Goal: Information Seeking & Learning: Stay updated

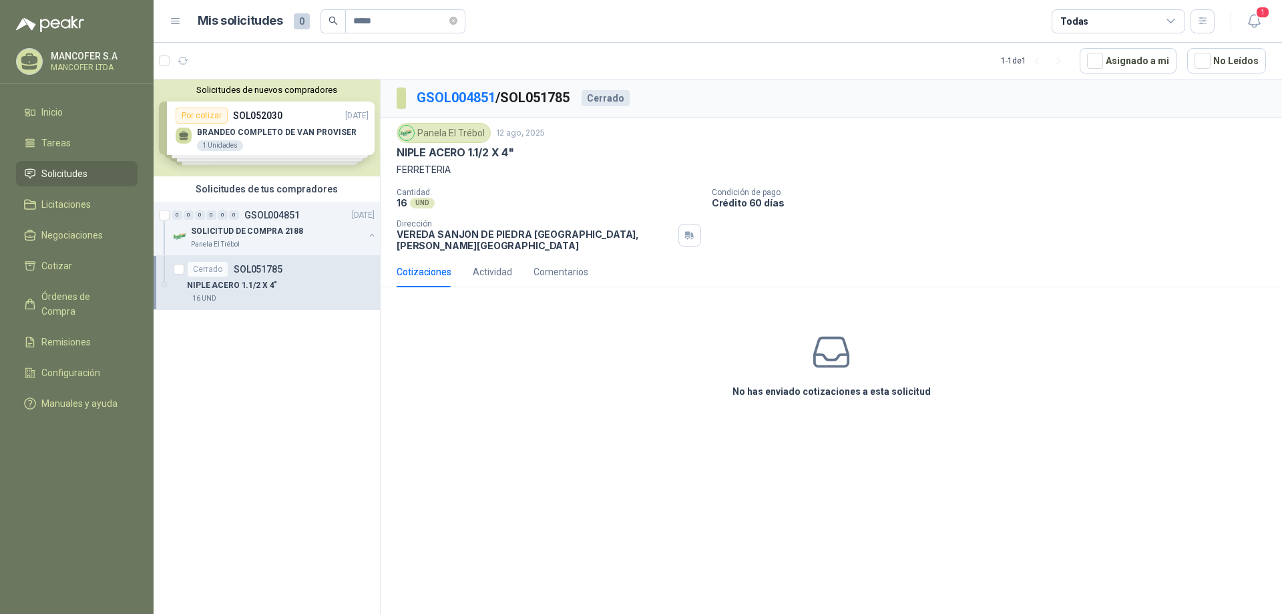
click at [87, 175] on li "Solicitudes" at bounding box center [76, 173] width 105 height 15
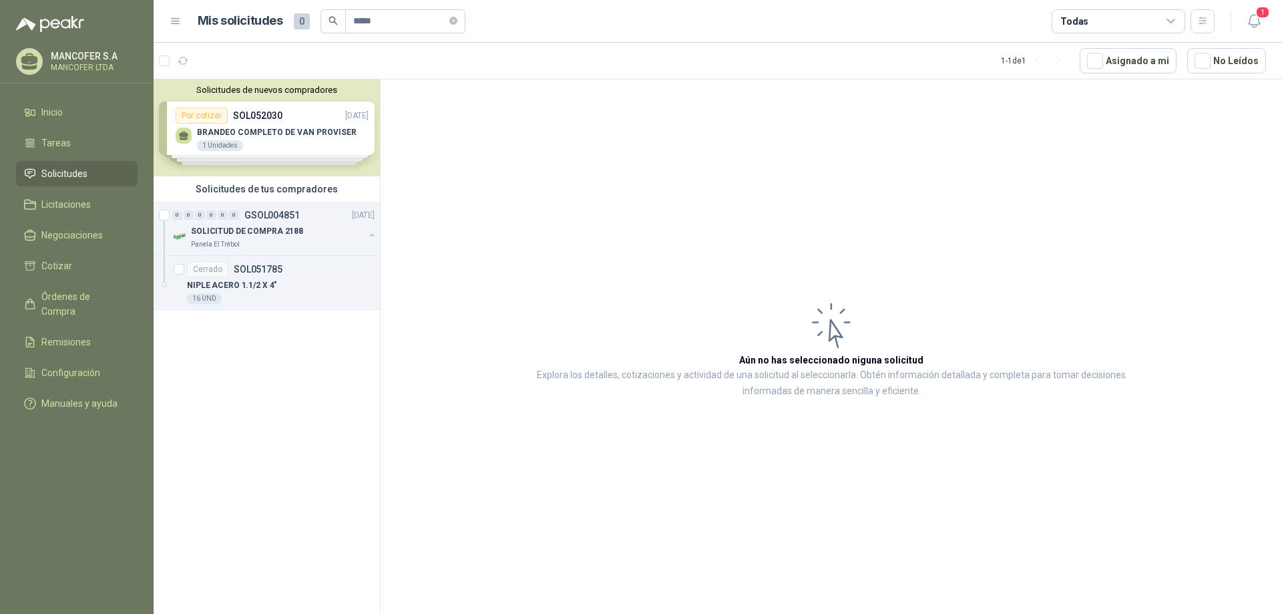
click at [69, 169] on span "Solicitudes" at bounding box center [64, 173] width 46 height 15
click at [67, 200] on span "Licitaciones" at bounding box center [65, 204] width 49 height 15
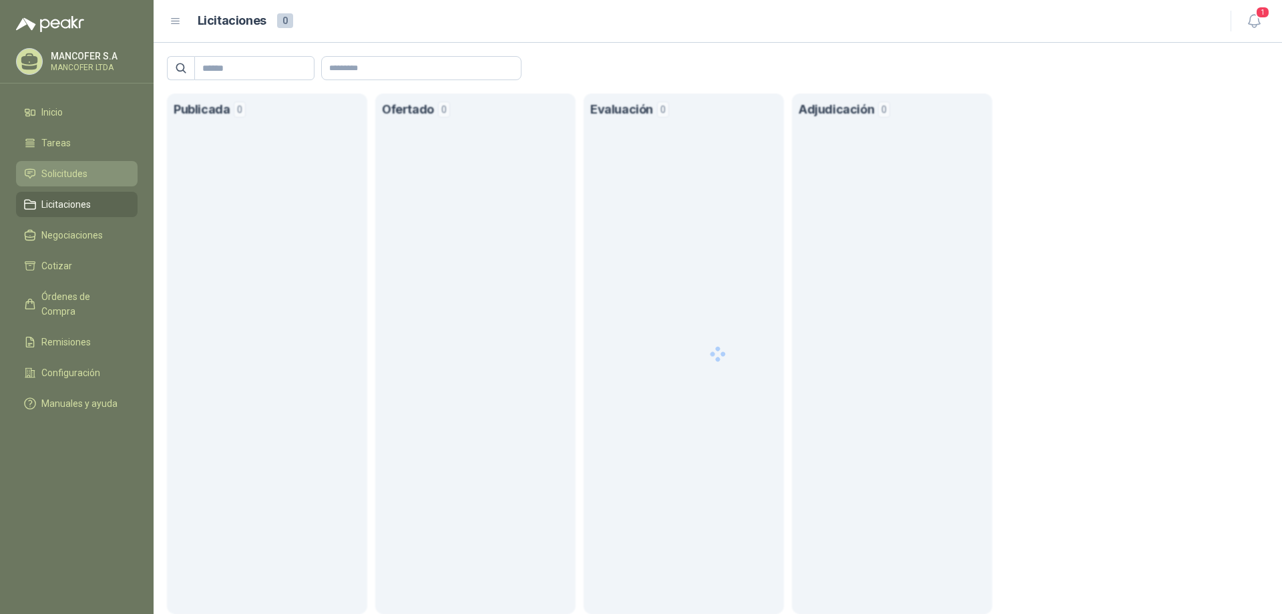
click at [65, 171] on span "Solicitudes" at bounding box center [64, 173] width 46 height 15
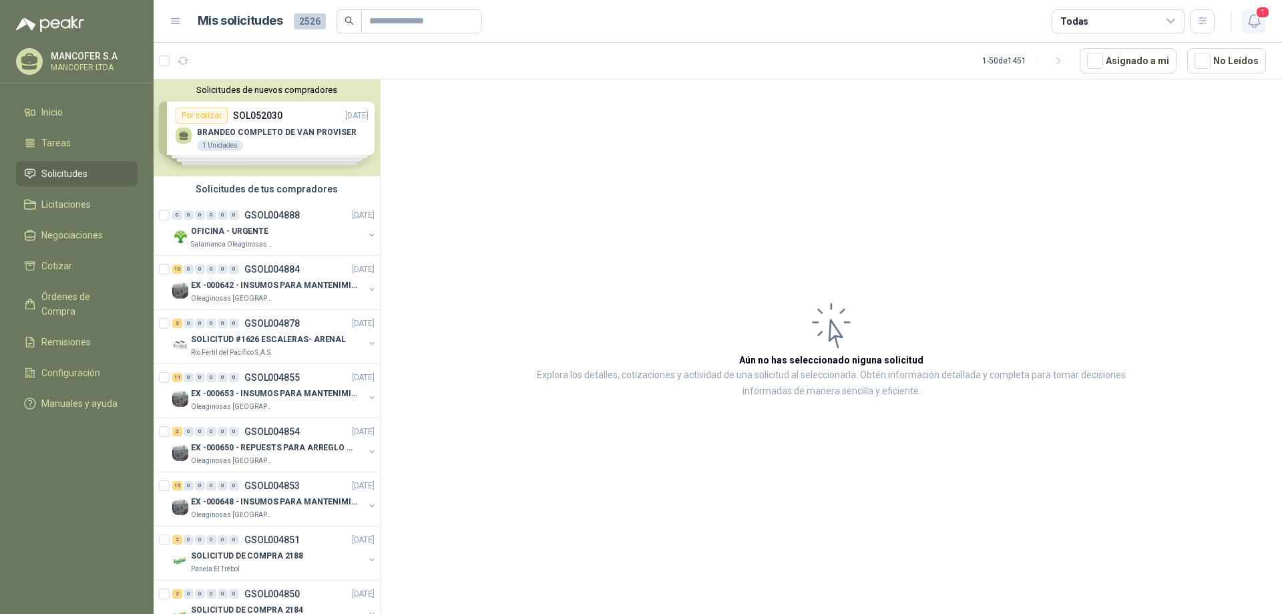
click at [1255, 17] on icon "button" at bounding box center [1254, 21] width 17 height 17
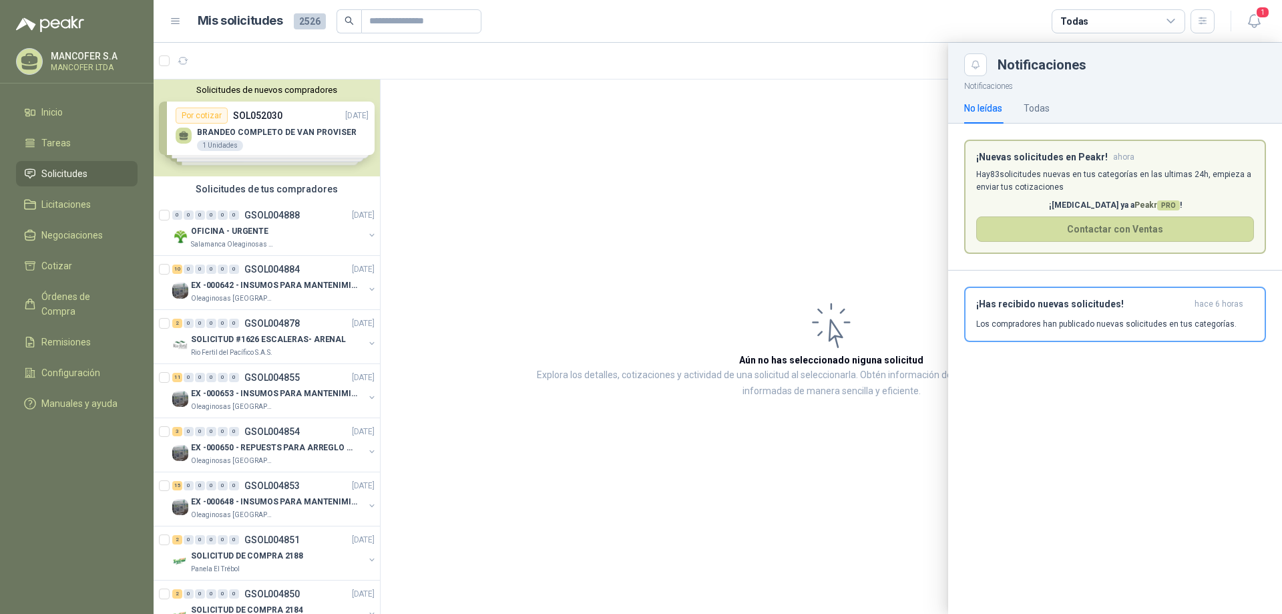
click at [1055, 306] on h3 "¡Has recibido nuevas solicitudes!" at bounding box center [1082, 303] width 213 height 11
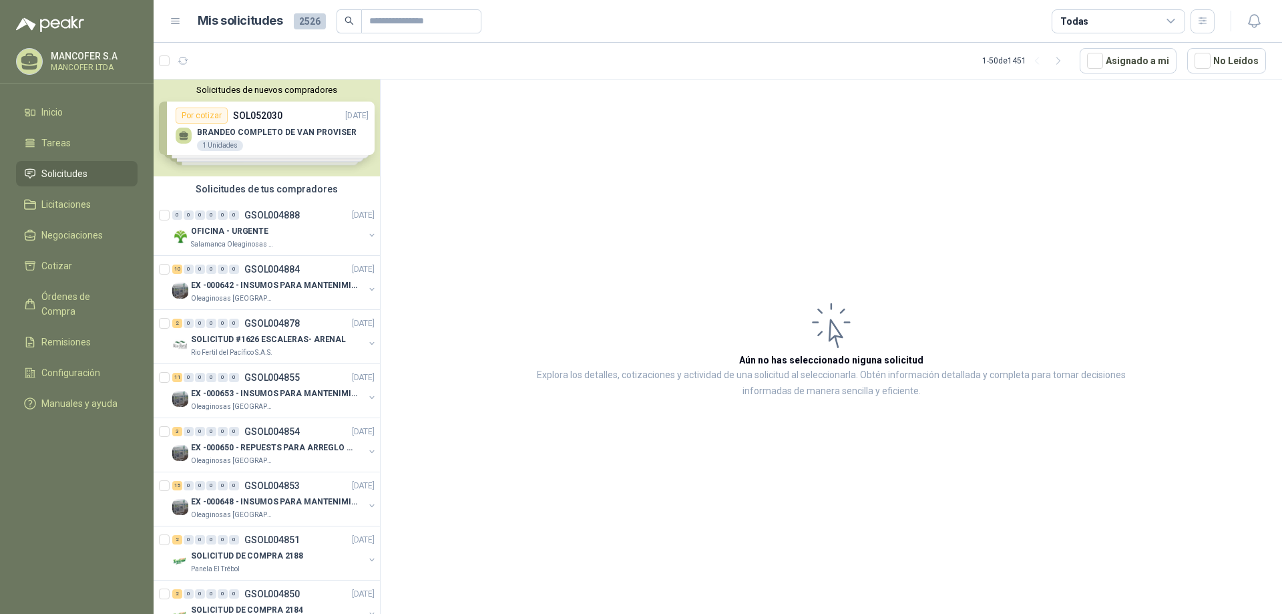
drag, startPoint x: 788, startPoint y: 3, endPoint x: 987, endPoint y: 105, distance: 223.3
click at [959, 109] on article "Aún no has seleccionado niguna solicitud Explora los detalles, cotizaciones y a…" at bounding box center [831, 348] width 901 height 539
